Goal: Task Accomplishment & Management: Manage account settings

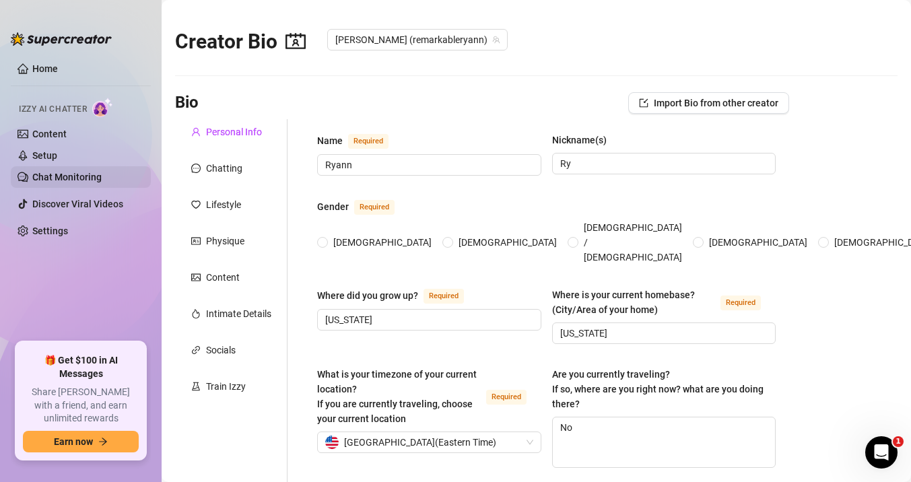
radio input "true"
type input "[DATE]"
click at [223, 245] on div "Physique" at bounding box center [225, 241] width 38 height 15
